Goal: Task Accomplishment & Management: Manage account settings

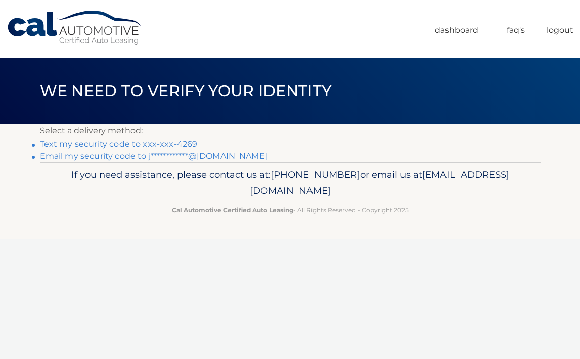
click at [145, 145] on link "Text my security code to xxx-xxx-4269" at bounding box center [119, 144] width 158 height 10
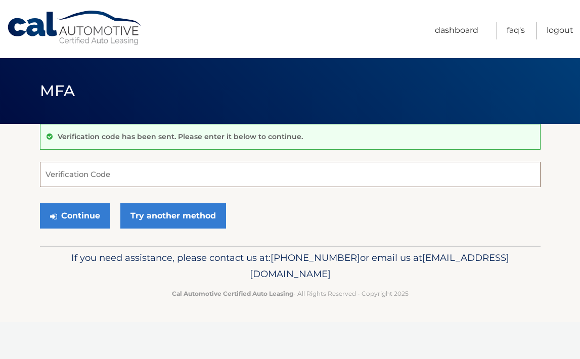
click at [127, 181] on input "Verification Code" at bounding box center [290, 174] width 501 height 25
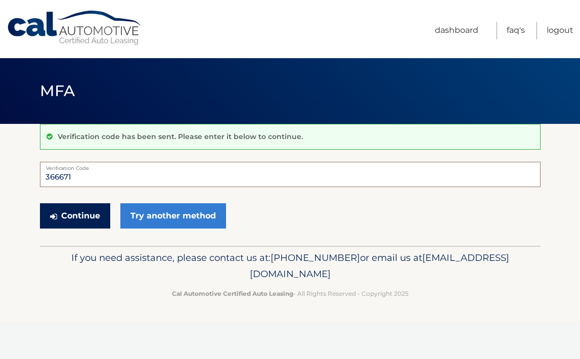
type input "366671"
click at [84, 216] on button "Continue" at bounding box center [75, 215] width 70 height 25
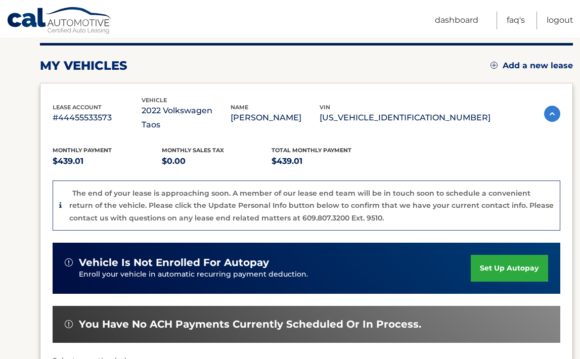
scroll to position [212, 0]
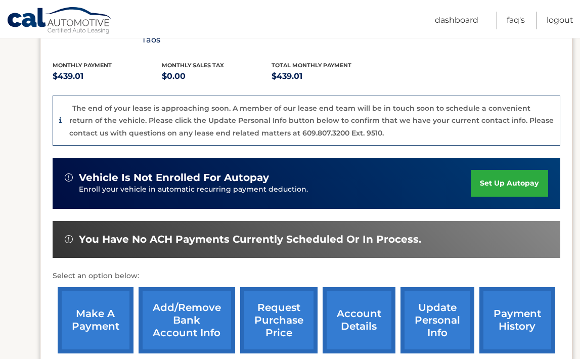
click at [95, 300] on link "make a payment" at bounding box center [96, 320] width 76 height 66
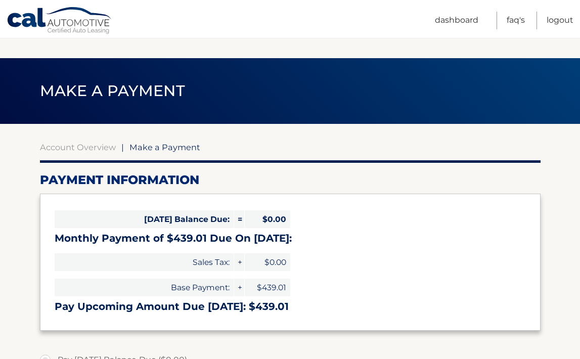
select select "ZGZkYTU0N2QtZmZhNy00ZGNmLTg5ZDgtYzk0MDJkM2FiMTAz"
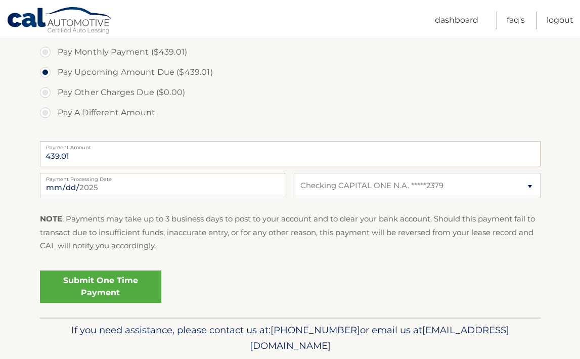
scroll to position [330, 0]
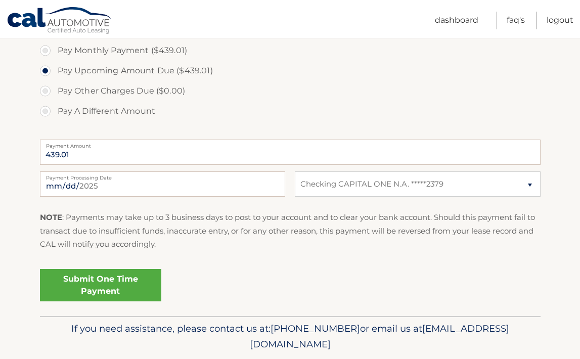
click at [99, 290] on link "Submit One Time Payment" at bounding box center [100, 285] width 121 height 32
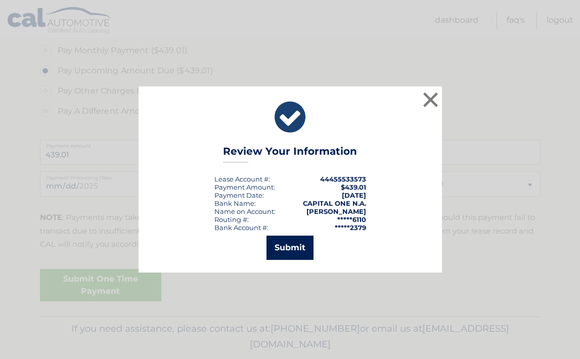
click at [294, 252] on button "Submit" at bounding box center [290, 248] width 47 height 24
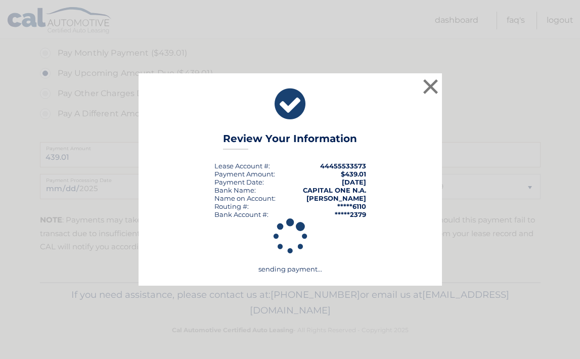
scroll to position [325, 0]
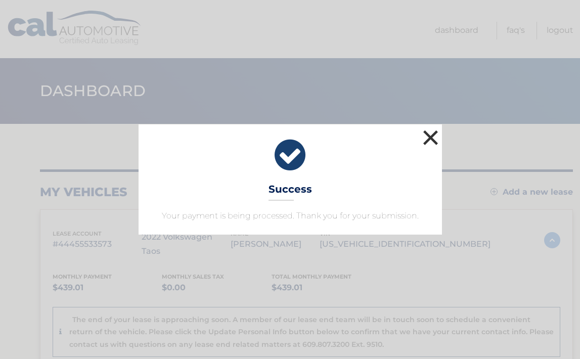
click at [432, 138] on button "×" at bounding box center [431, 138] width 20 height 20
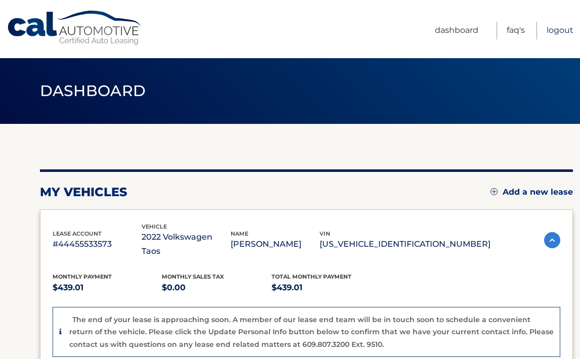
click at [563, 32] on link "Logout" at bounding box center [560, 31] width 27 height 18
